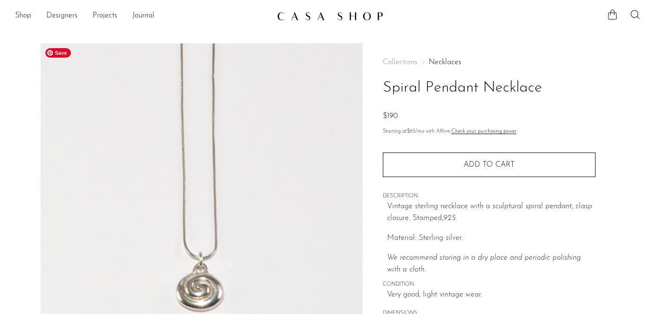
scroll to position [32, 0]
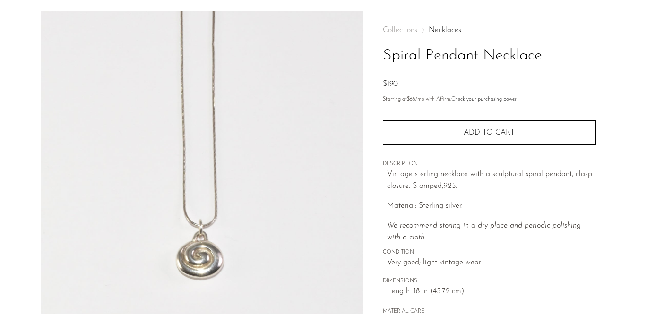
click at [381, 217] on div "Collections Necklaces Spiral Pendant Necklace $190 Starting at $65 /mo with Aff…" at bounding box center [488, 233] width 253 height 445
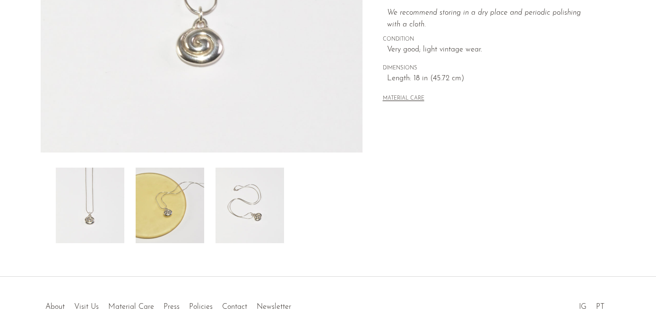
scroll to position [301, 0]
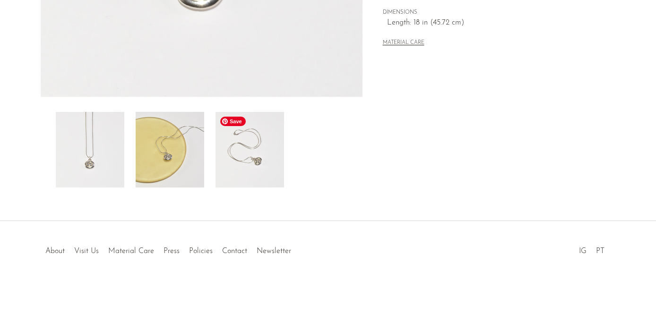
click at [233, 150] on img at bounding box center [249, 150] width 68 height 76
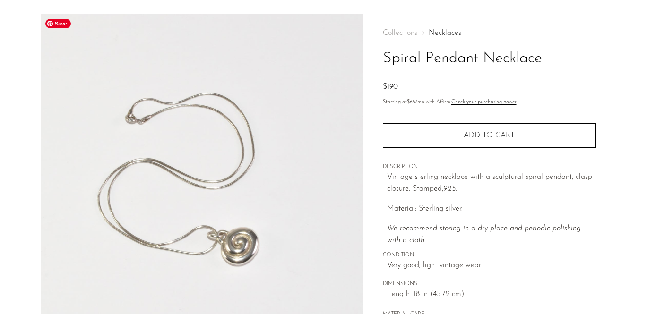
scroll to position [0, 0]
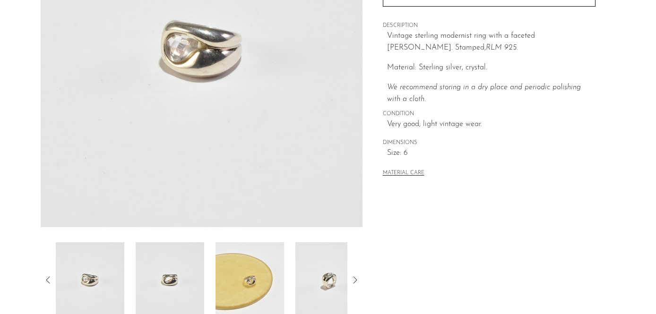
scroll to position [172, 0]
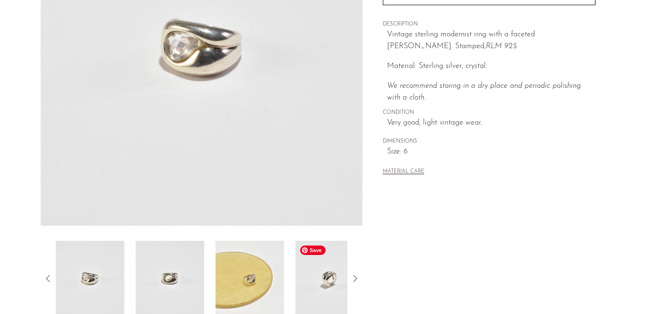
click at [302, 265] on img at bounding box center [329, 279] width 68 height 76
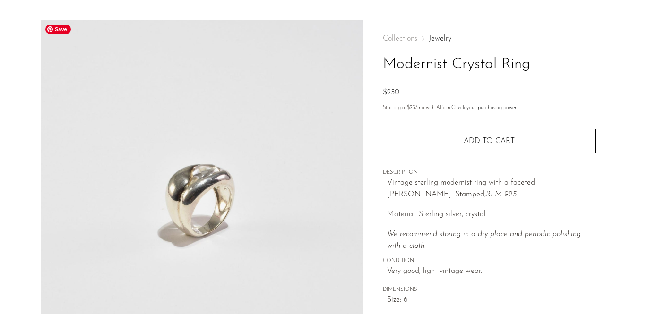
scroll to position [10, 0]
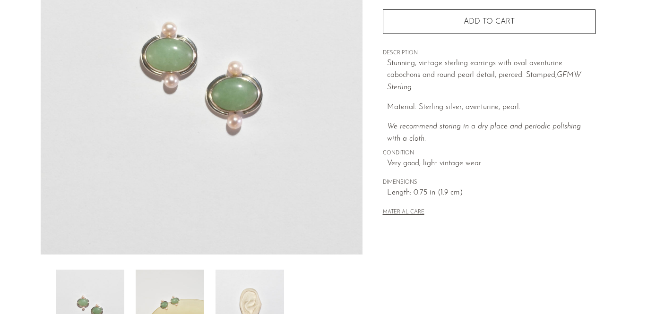
scroll to position [150, 0]
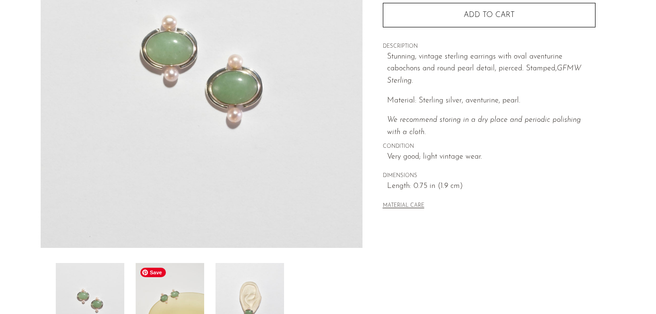
click at [191, 299] on img at bounding box center [170, 301] width 68 height 76
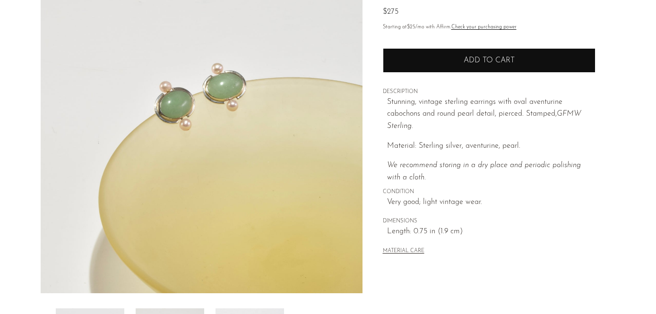
scroll to position [97, 0]
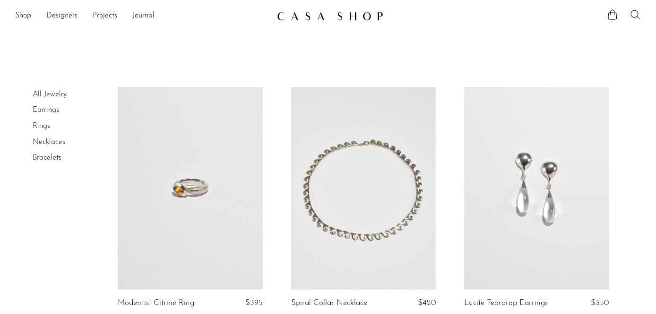
click at [38, 126] on link "Rings" at bounding box center [41, 126] width 17 height 8
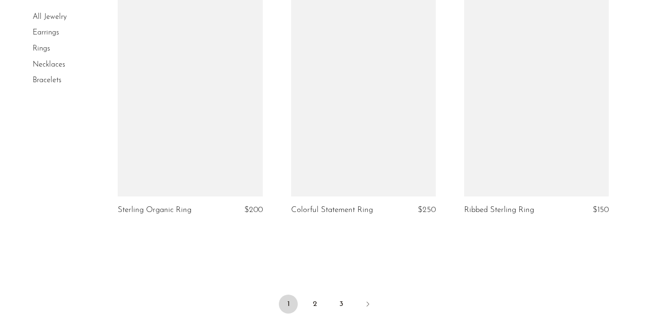
scroll to position [2827, 0]
